Goal: Check status: Check status

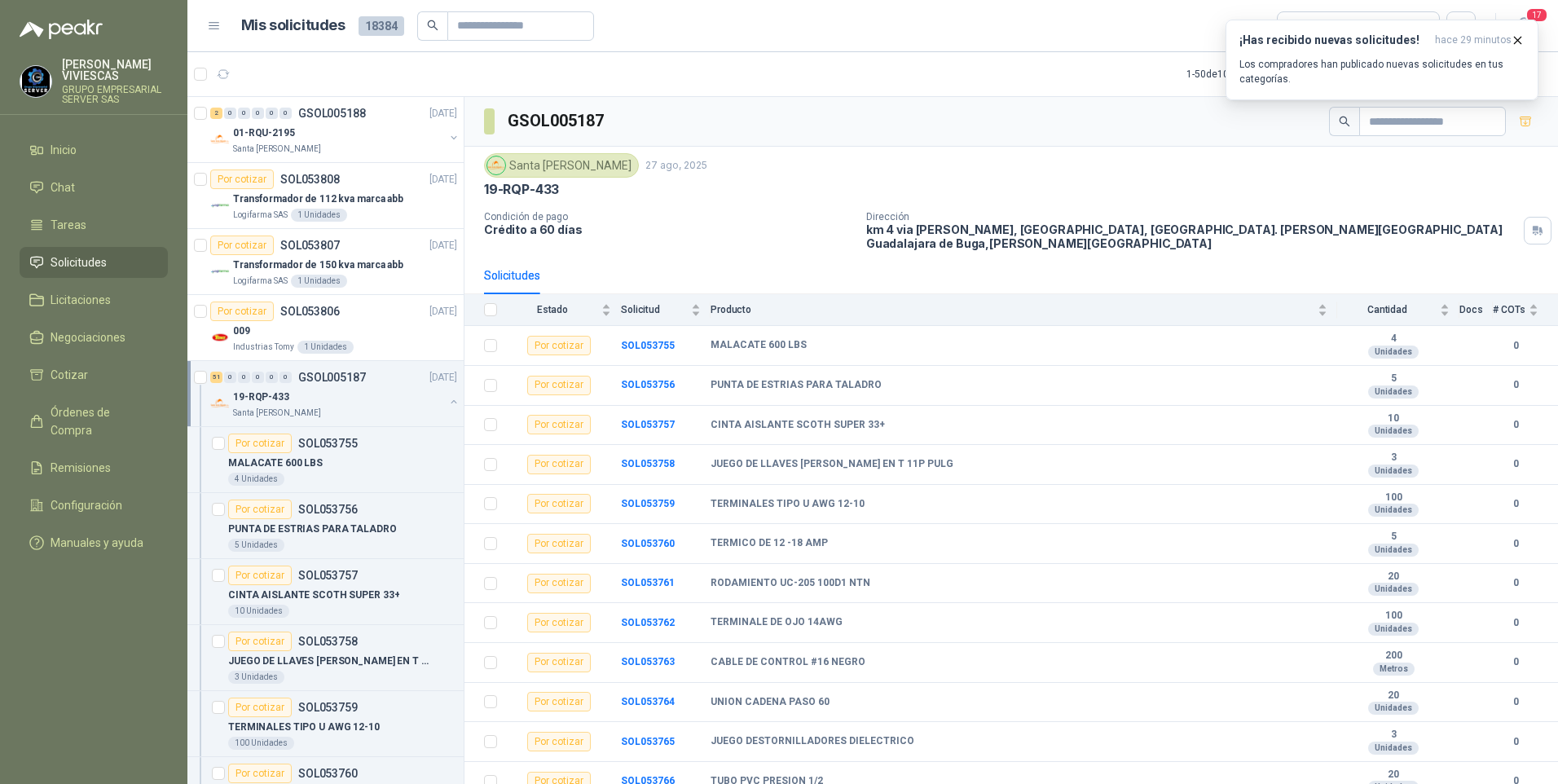
click at [59, 263] on span "Solicitudes" at bounding box center [79, 262] width 57 height 18
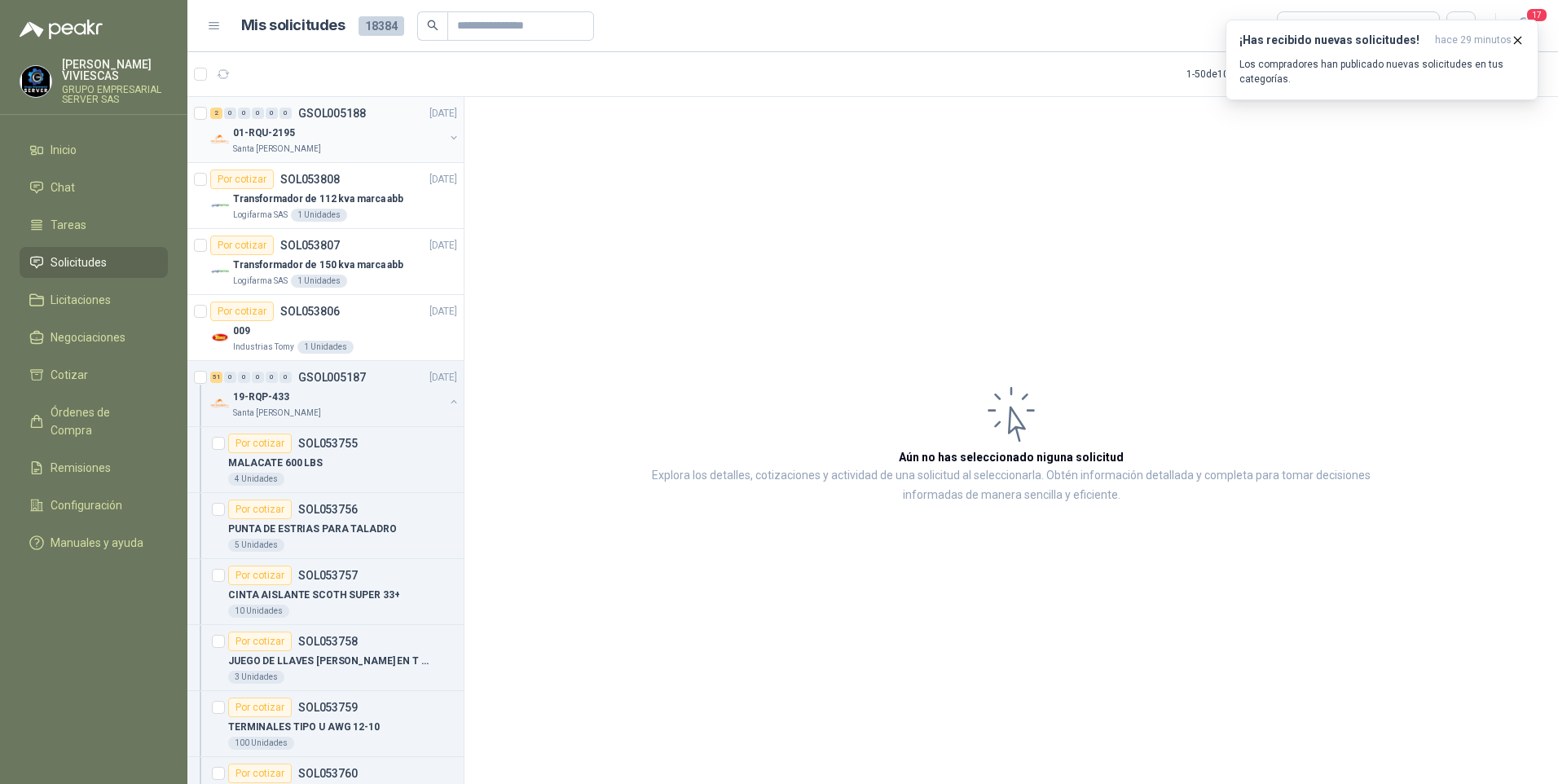
click at [282, 133] on p "01-RQU-2195" at bounding box center [264, 133] width 62 height 15
